Goal: Task Accomplishment & Management: Complete application form

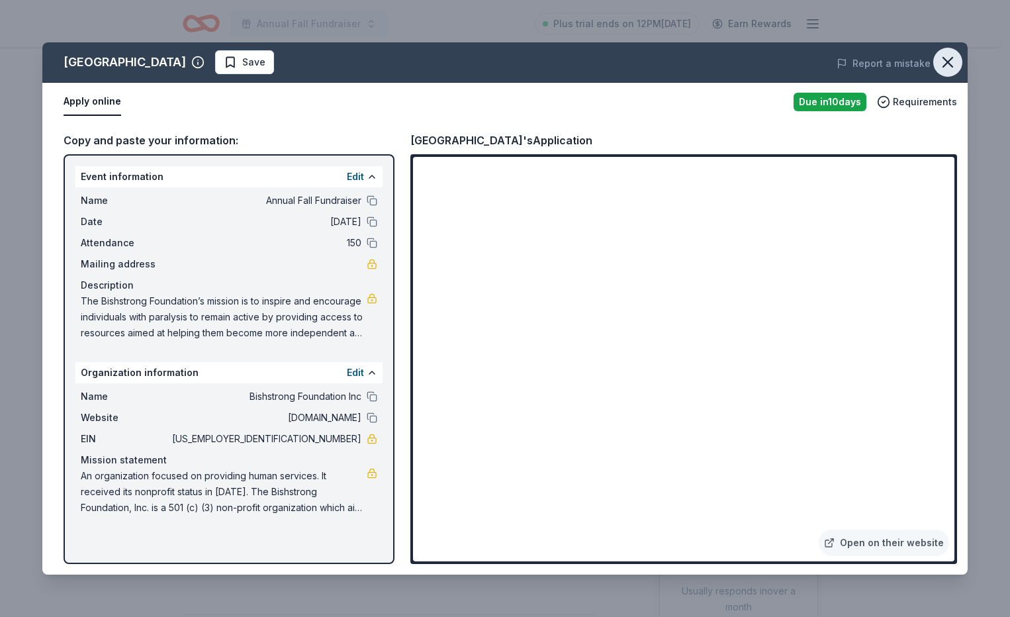
drag, startPoint x: 946, startPoint y: 58, endPoint x: 947, endPoint y: 66, distance: 7.3
click at [946, 58] on icon "button" at bounding box center [948, 62] width 19 height 19
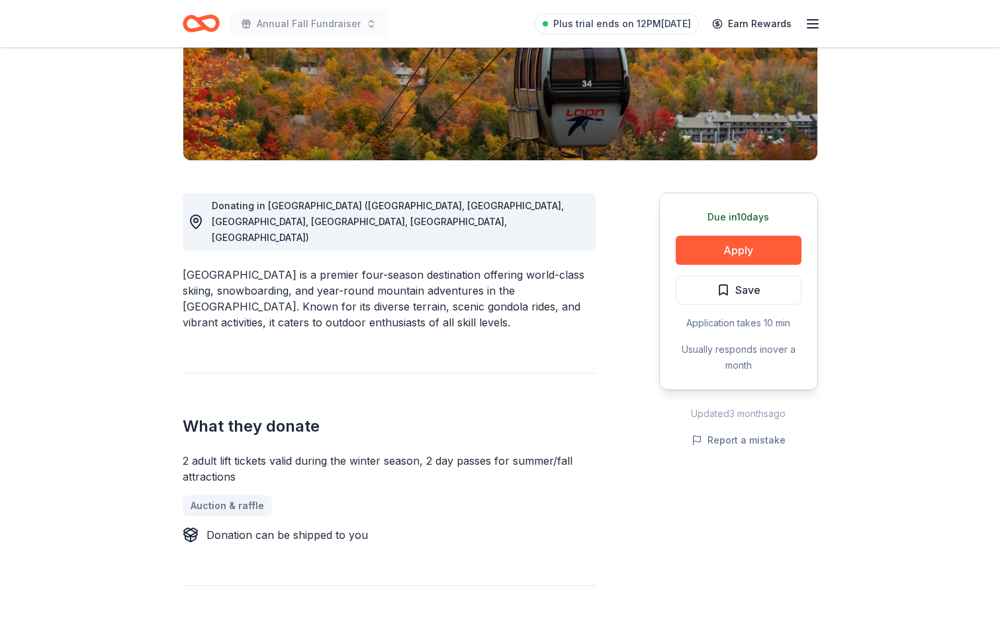
scroll to position [265, 0]
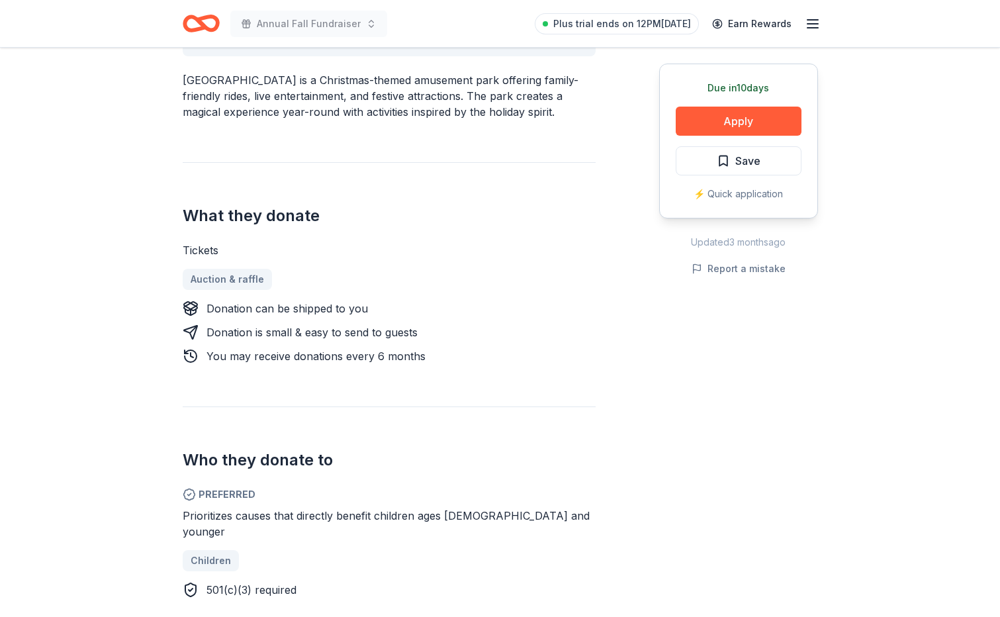
scroll to position [265, 0]
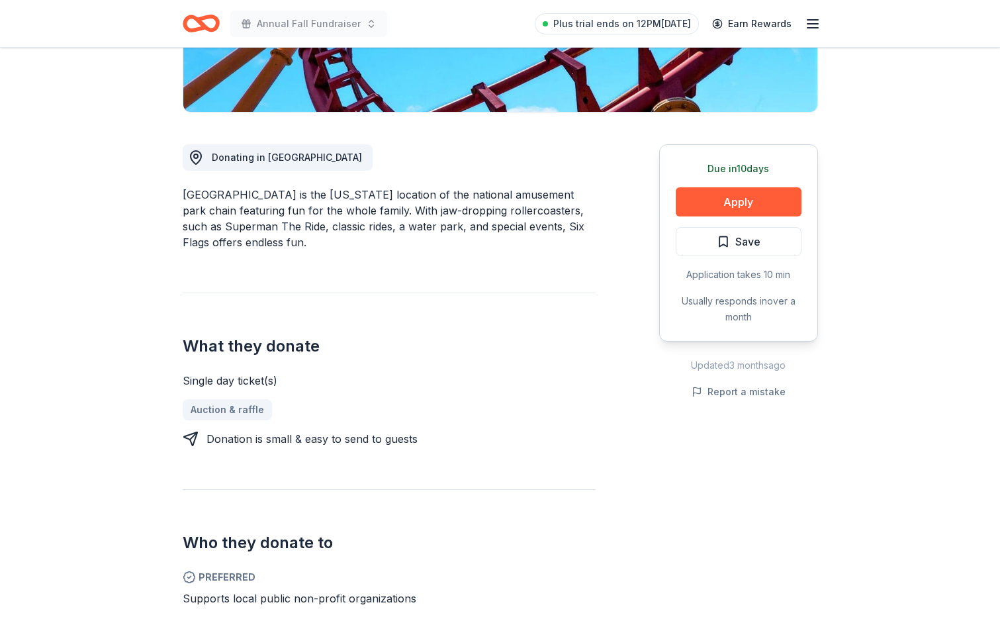
scroll to position [132, 0]
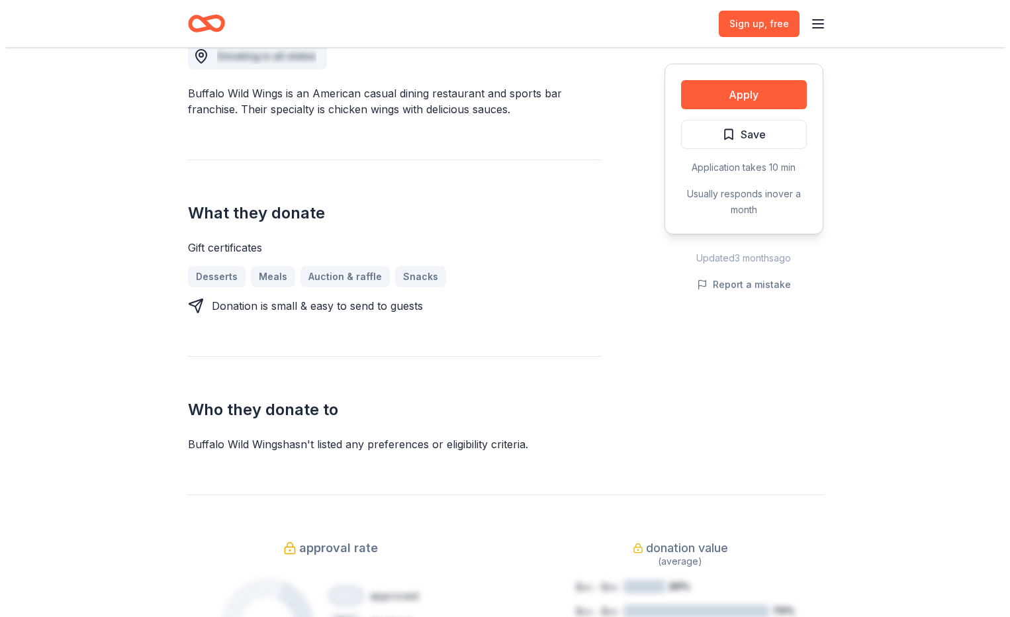
scroll to position [132, 0]
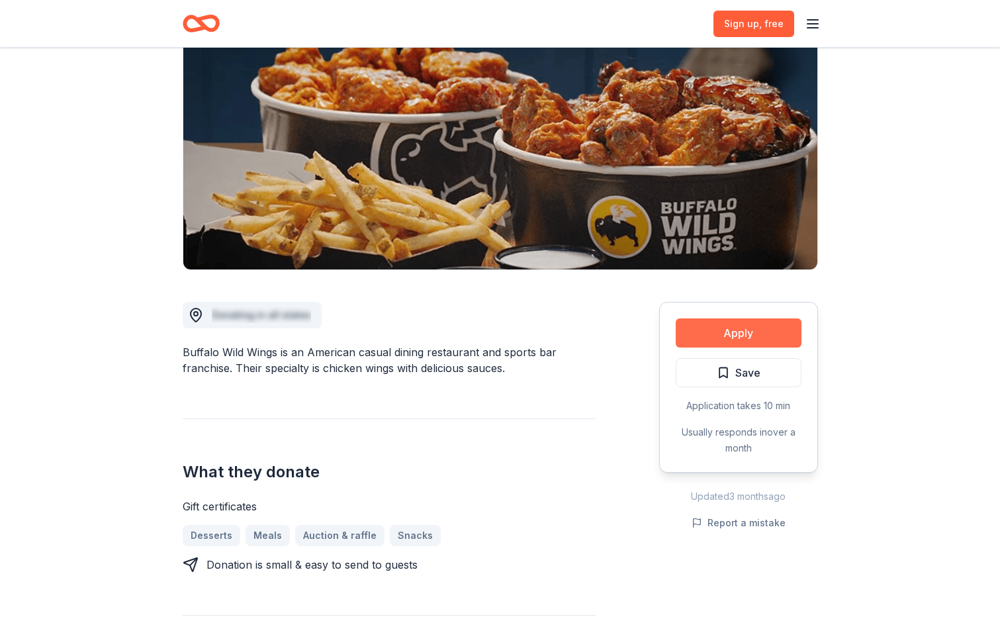
click at [749, 334] on button "Apply" at bounding box center [739, 332] width 126 height 29
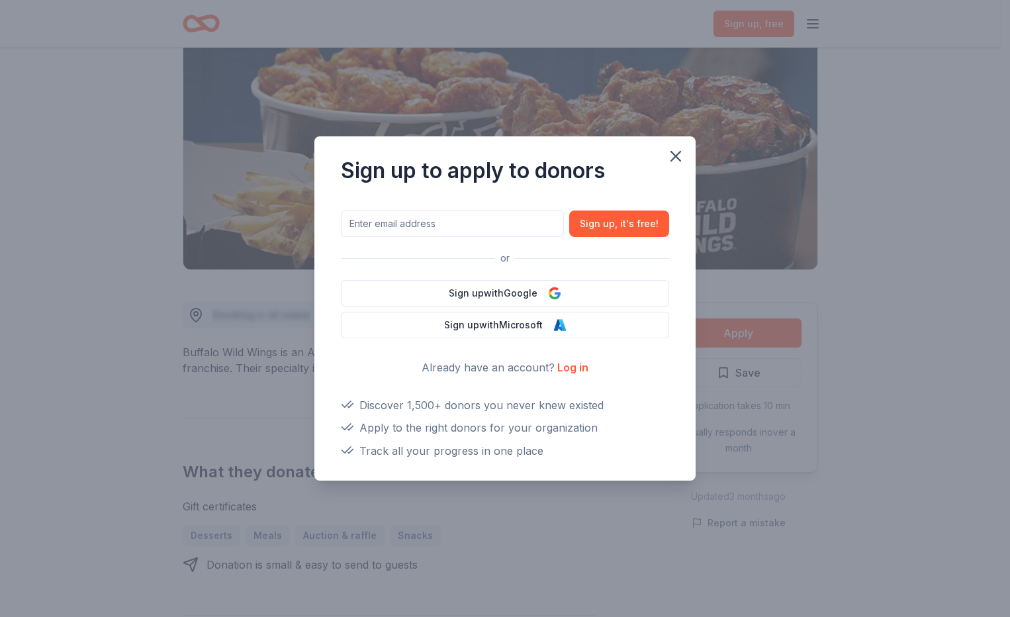
click at [577, 372] on link "Log in" at bounding box center [572, 367] width 31 height 13
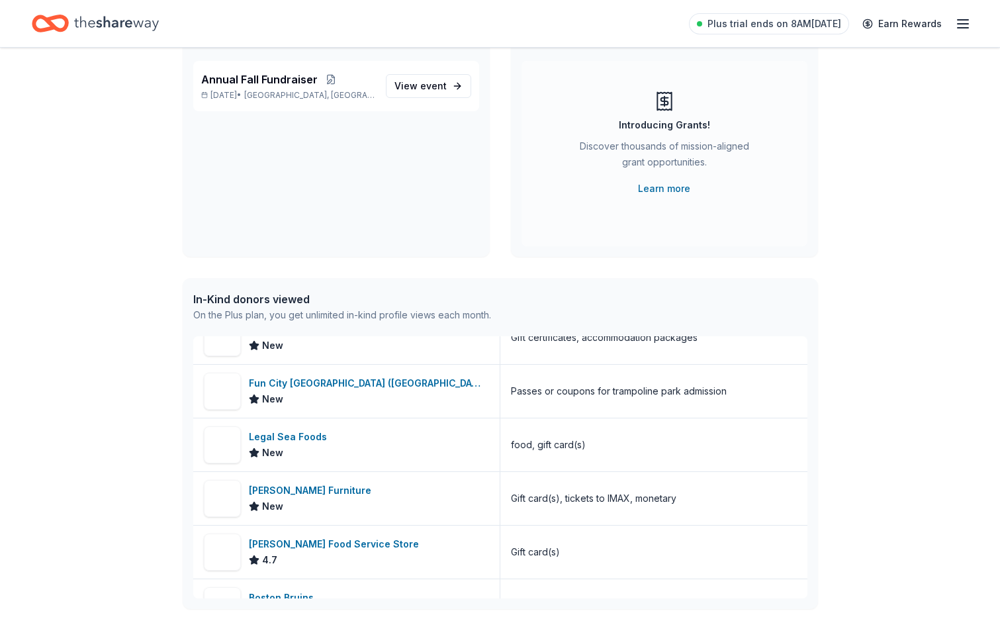
scroll to position [890, 0]
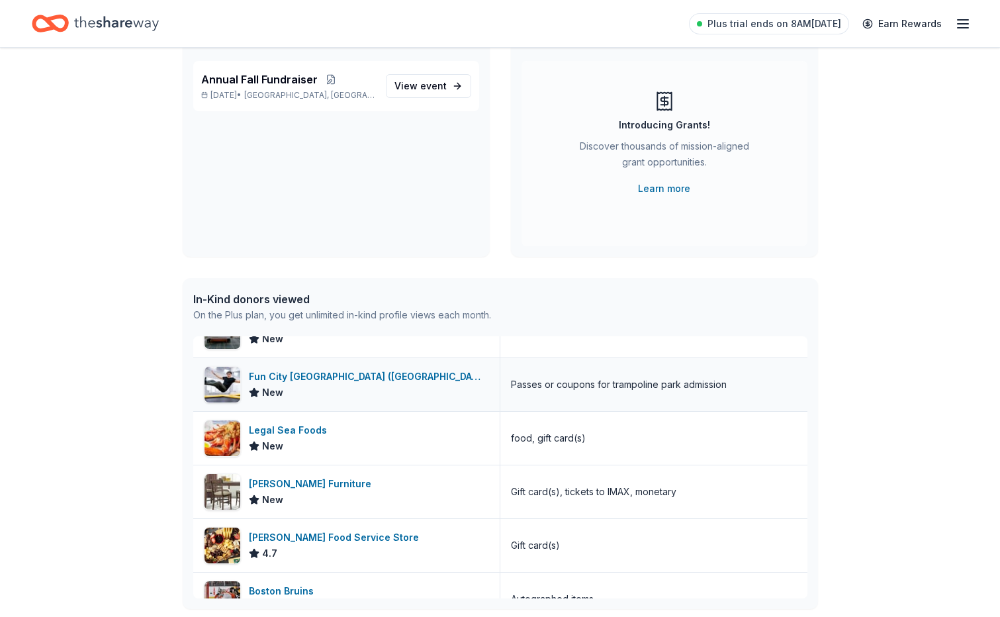
click at [320, 376] on div "Fun City Trampoline Park (Seekonk)" at bounding box center [369, 377] width 240 height 16
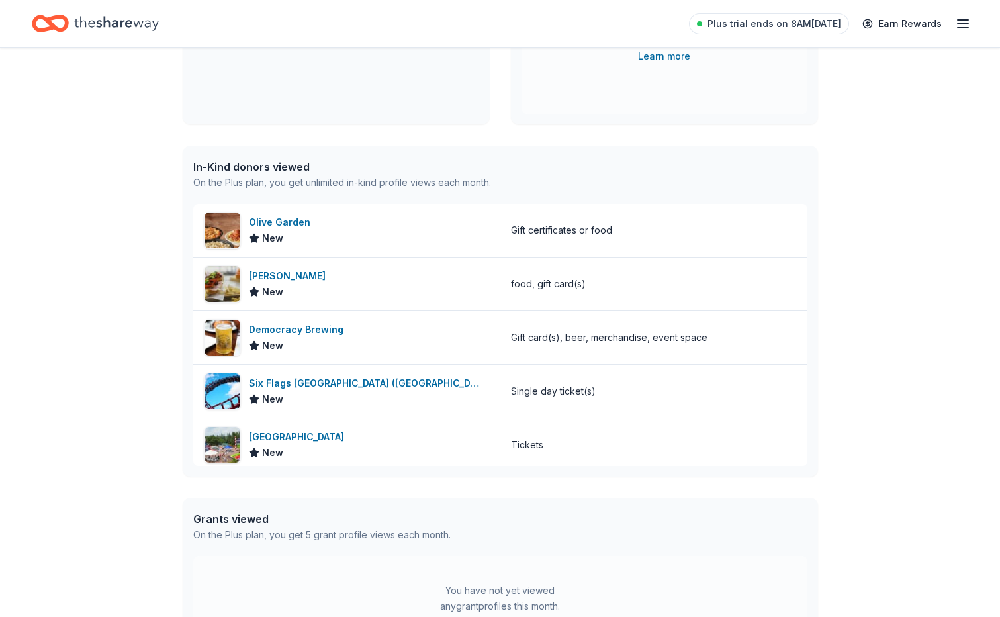
scroll to position [0, 0]
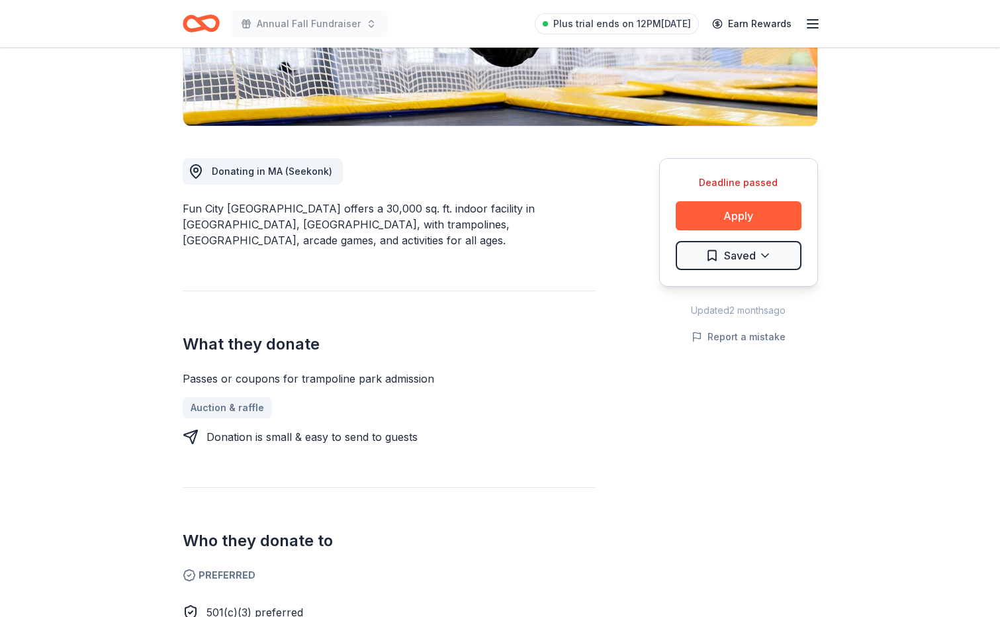
scroll to position [132, 0]
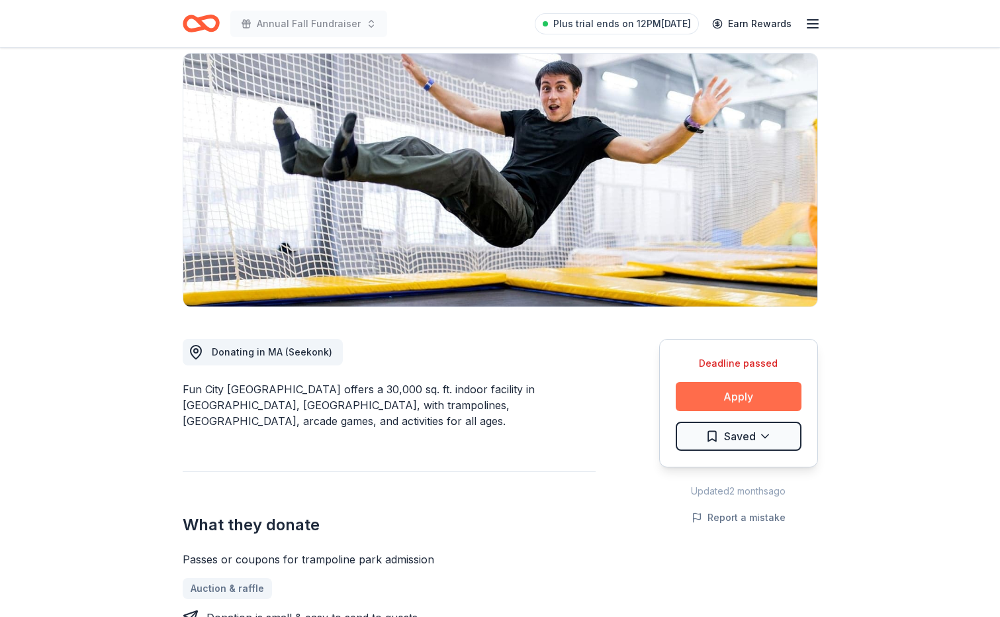
click at [765, 382] on button "Apply" at bounding box center [739, 396] width 126 height 29
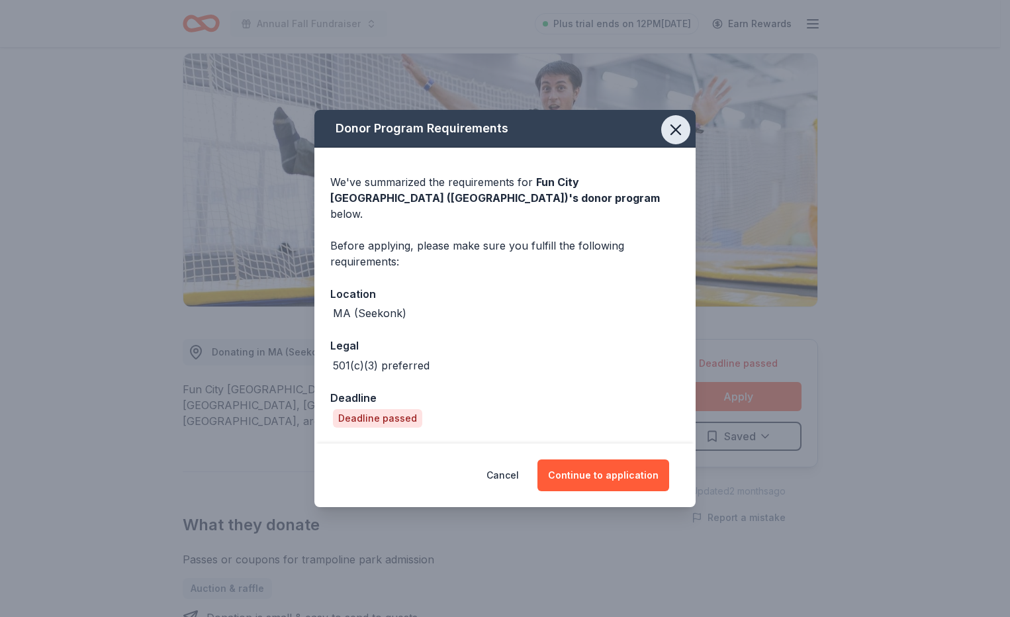
click at [680, 130] on icon "button" at bounding box center [676, 129] width 19 height 19
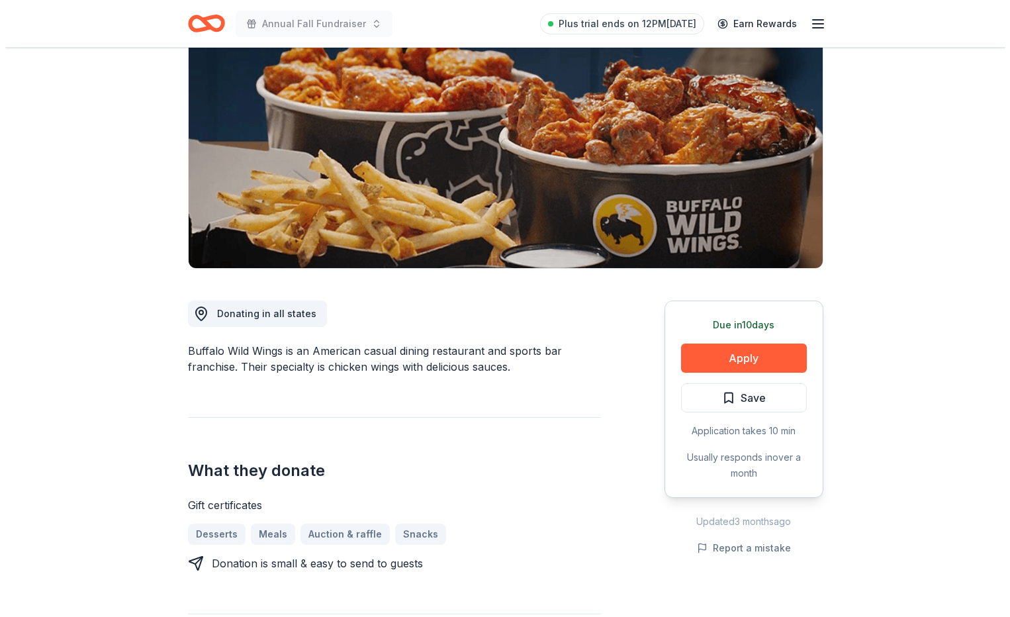
scroll to position [132, 0]
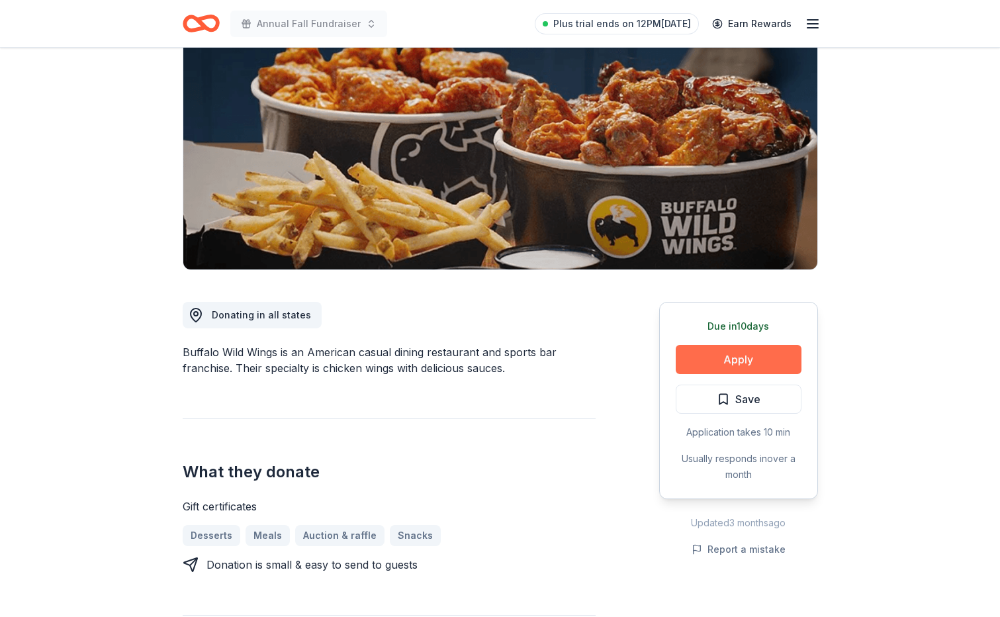
click at [753, 361] on button "Apply" at bounding box center [739, 359] width 126 height 29
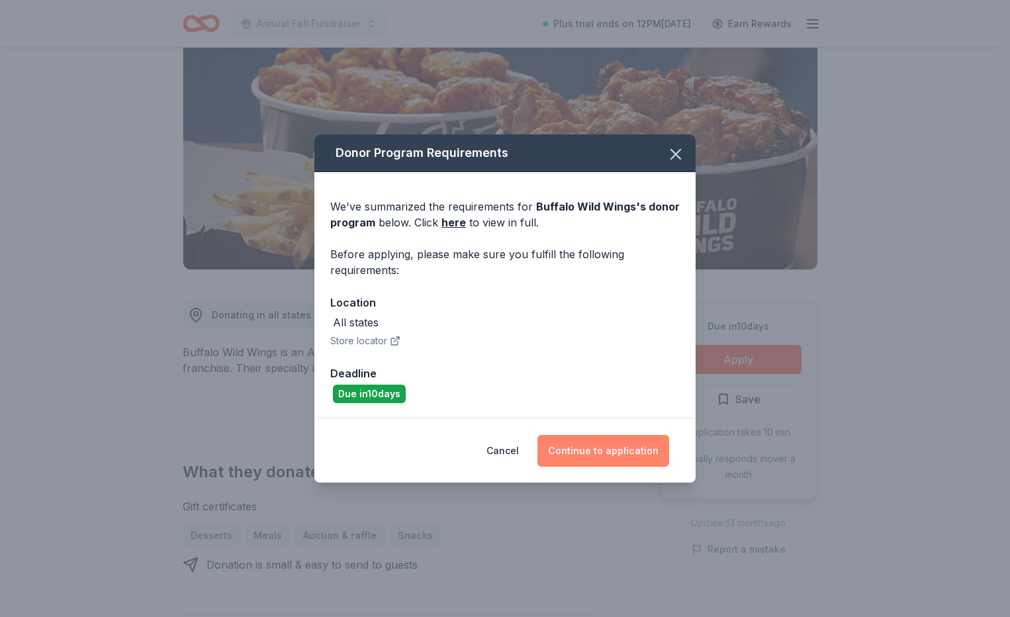
click at [606, 451] on button "Continue to application" at bounding box center [604, 451] width 132 height 32
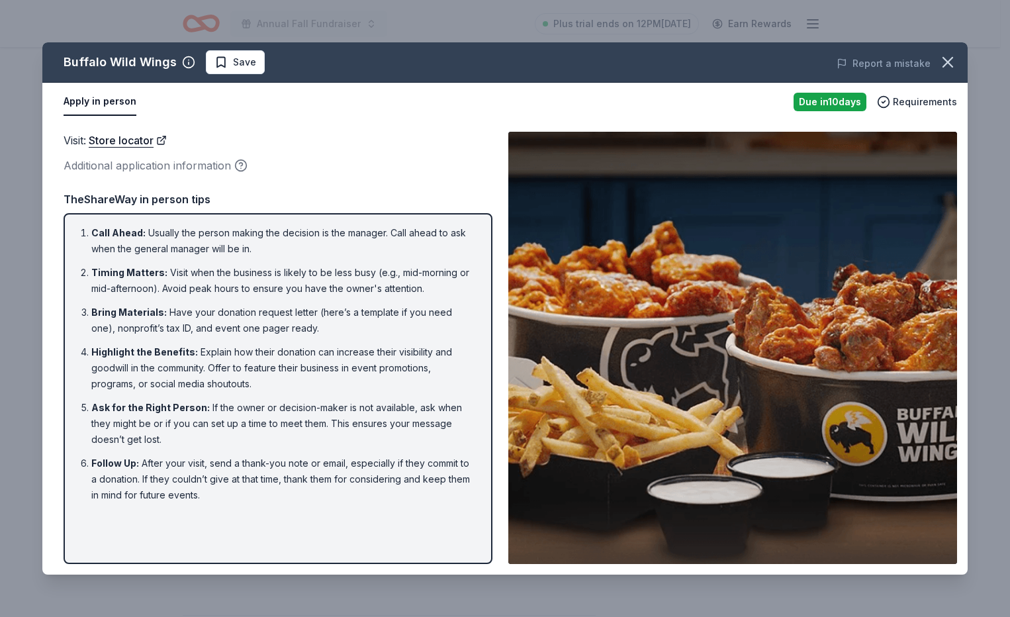
click at [800, 369] on img at bounding box center [732, 348] width 449 height 432
click at [120, 142] on link "Store locator" at bounding box center [128, 140] width 78 height 17
click at [181, 164] on div "Additional application information" at bounding box center [278, 165] width 429 height 17
click at [227, 166] on div "Additional application information" at bounding box center [278, 165] width 429 height 17
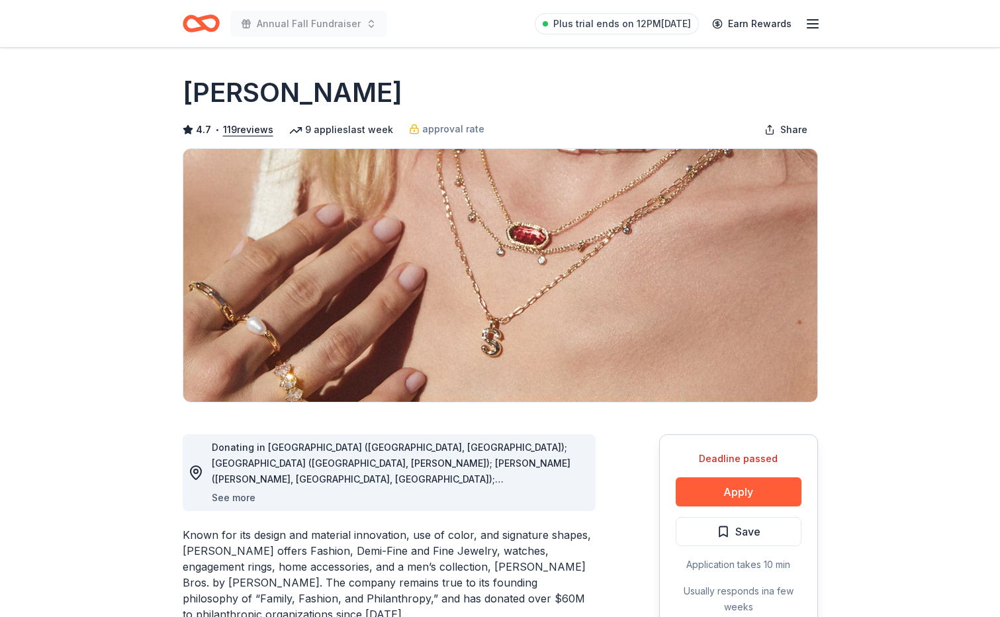
click at [223, 496] on button "See more" at bounding box center [234, 498] width 44 height 16
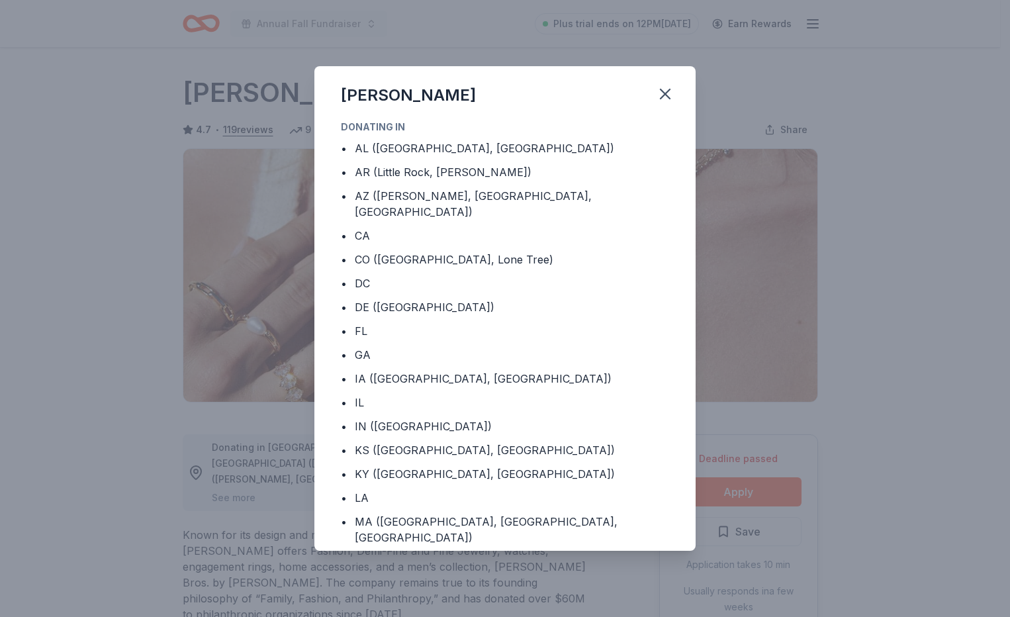
click at [228, 497] on div "[PERSON_NAME] Donating in • [GEOGRAPHIC_DATA] ([GEOGRAPHIC_DATA], [GEOGRAPHIC_D…" at bounding box center [505, 308] width 1010 height 617
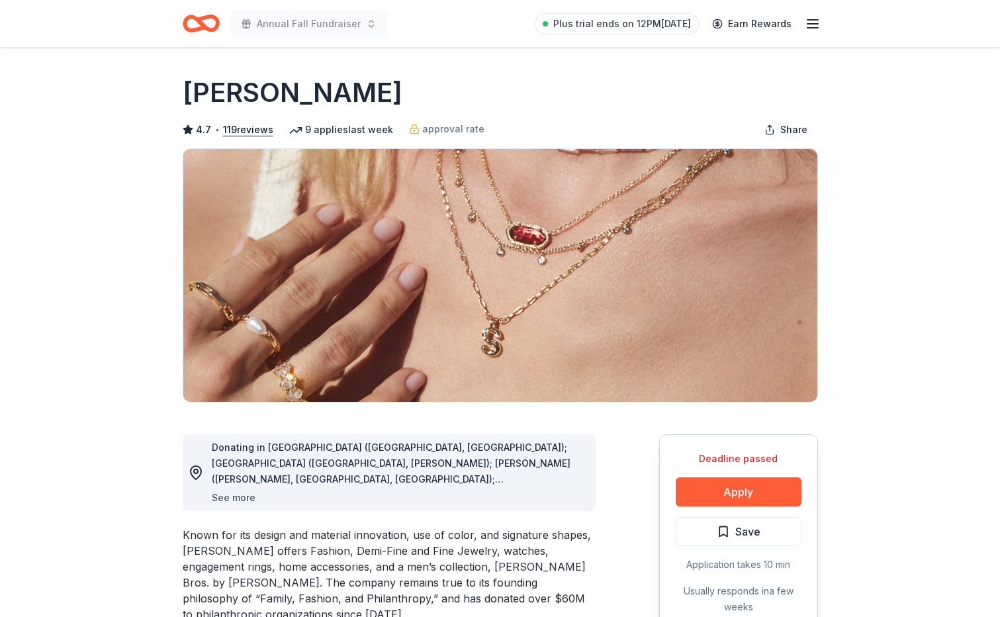
click at [237, 496] on button "See more" at bounding box center [234, 498] width 44 height 16
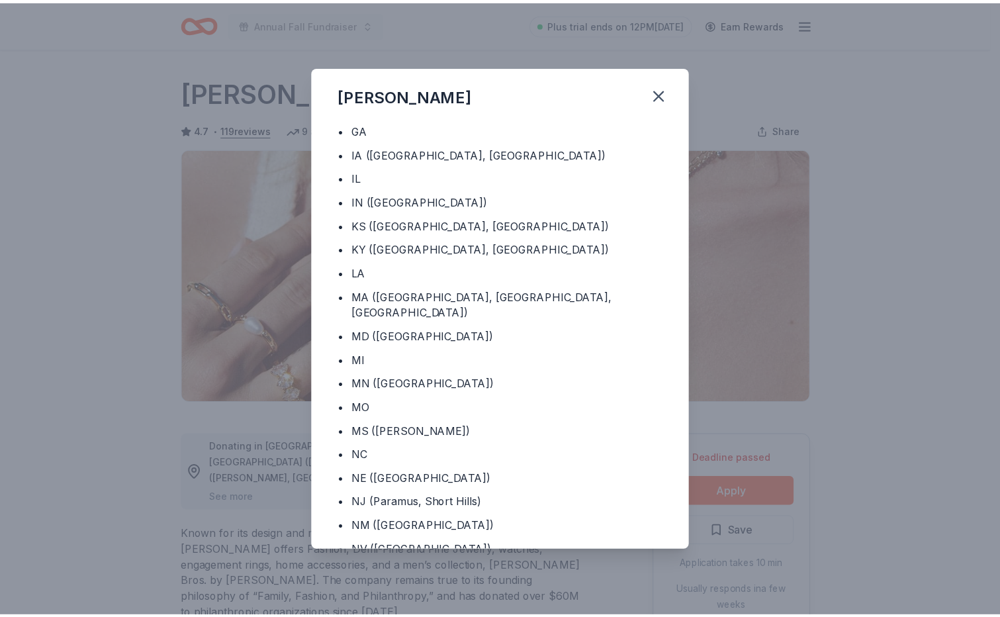
scroll to position [265, 0]
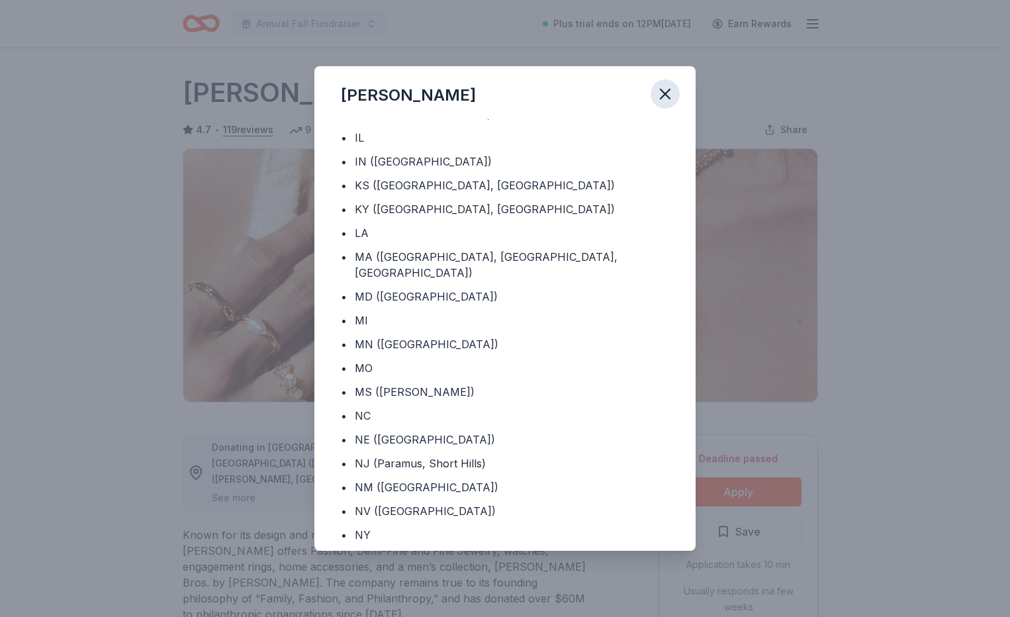
click at [663, 93] on icon "button" at bounding box center [665, 94] width 19 height 19
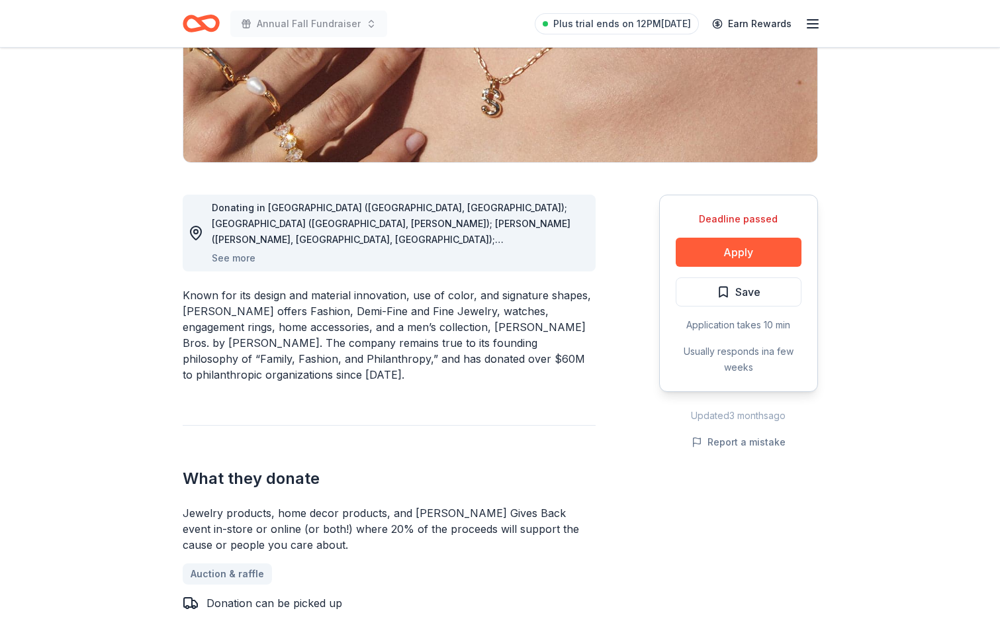
scroll to position [0, 0]
